Goal: Browse casually

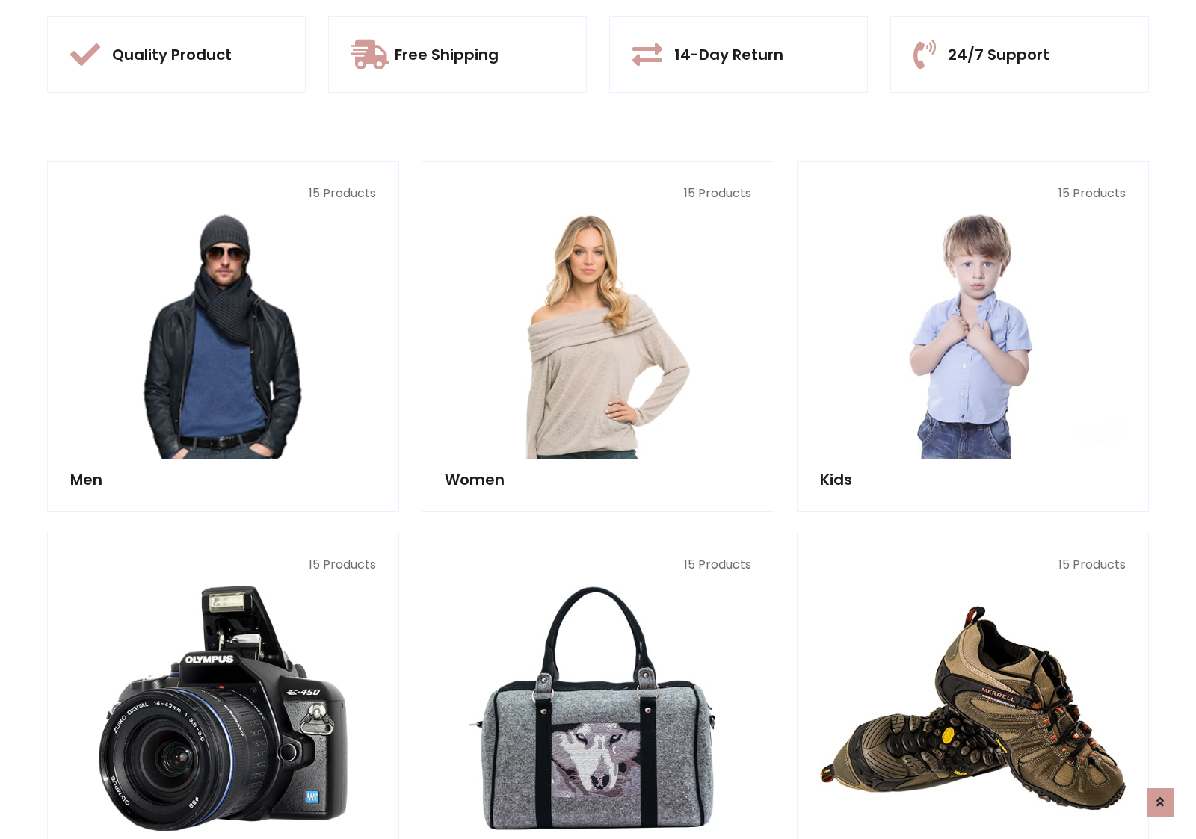
scroll to position [1407, 0]
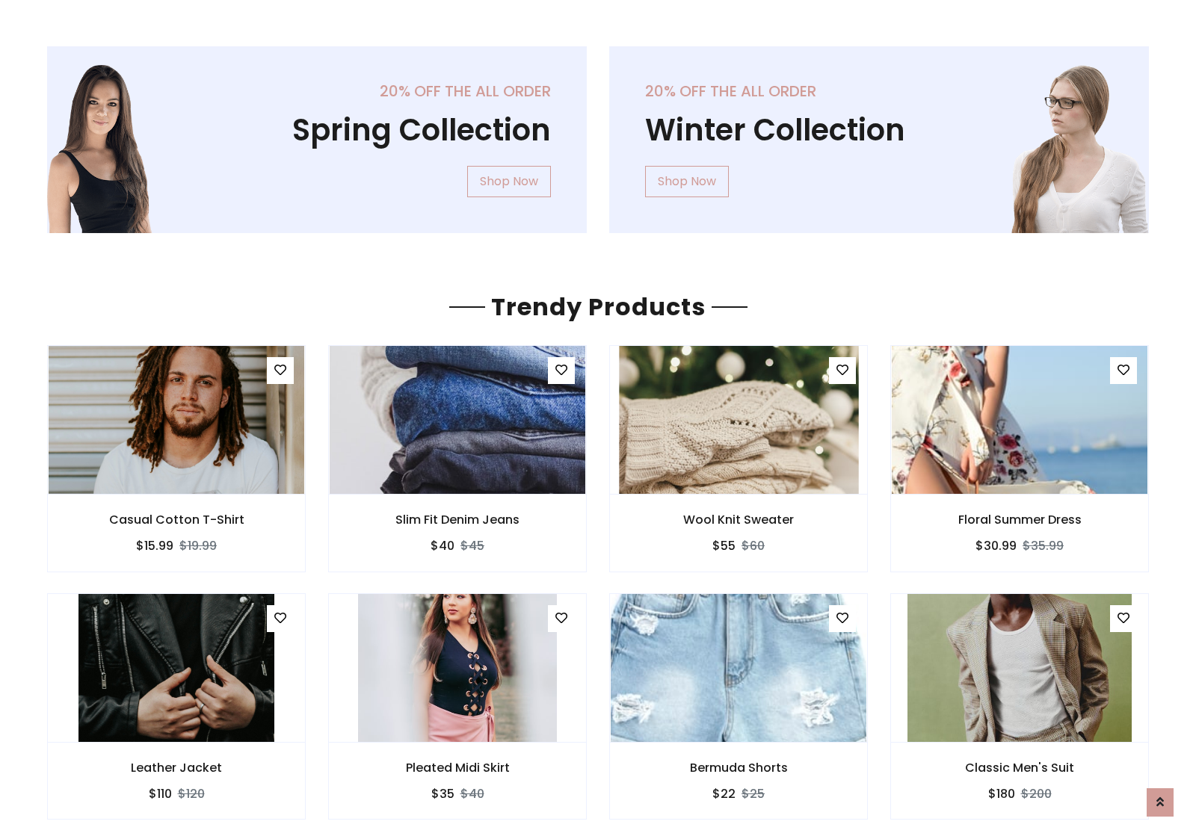
click at [739, 419] on img at bounding box center [738, 420] width 239 height 359
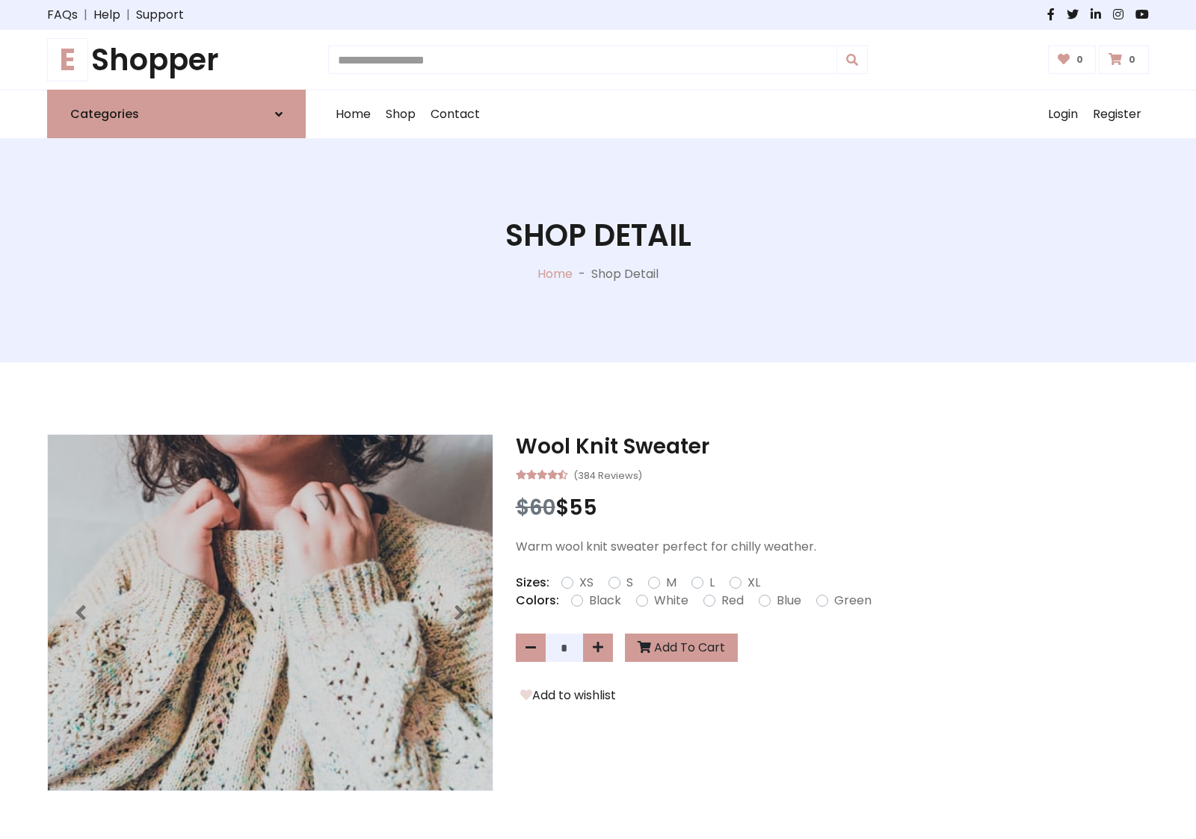
click at [176, 60] on h1 "E Shopper" at bounding box center [176, 60] width 259 height 36
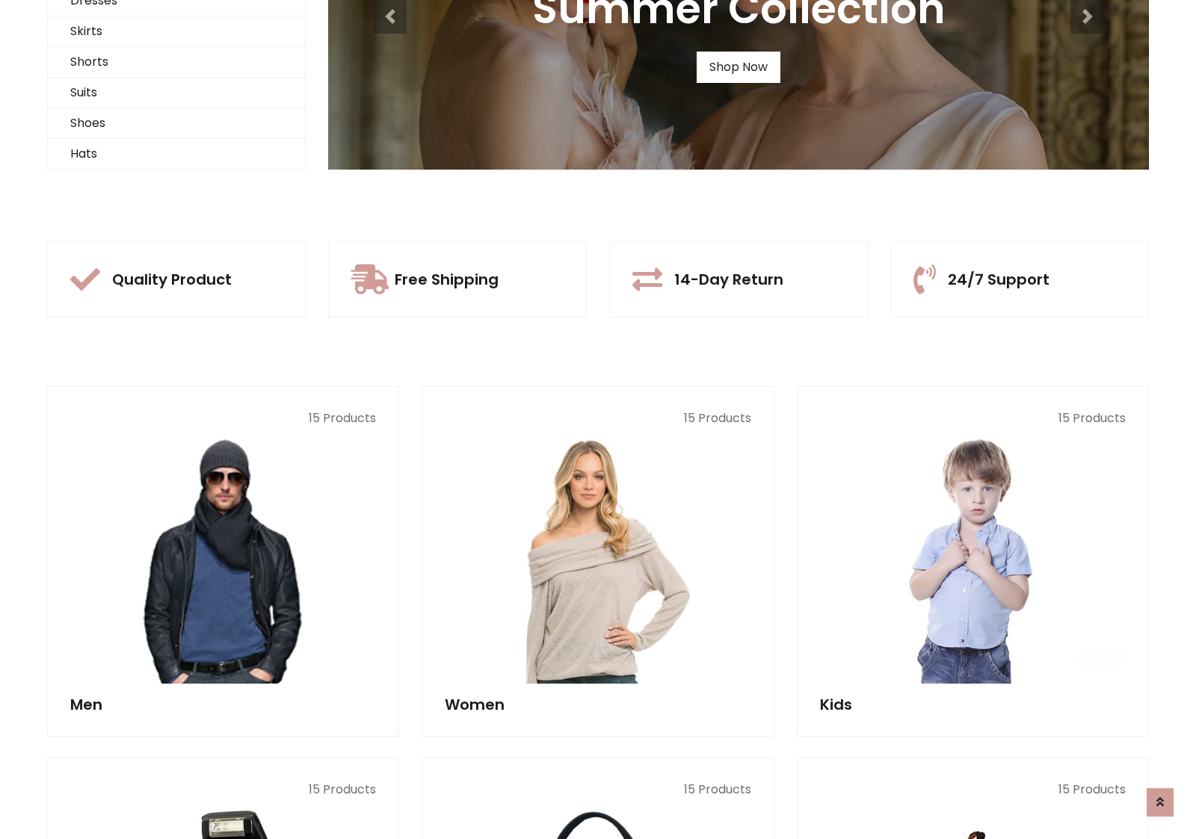
scroll to position [144, 0]
